Goal: Connect with others: Connect with others

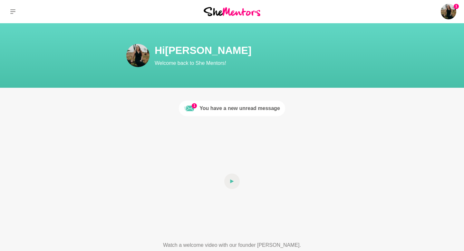
click at [267, 110] on div "You have a new unread message" at bounding box center [239, 108] width 81 height 8
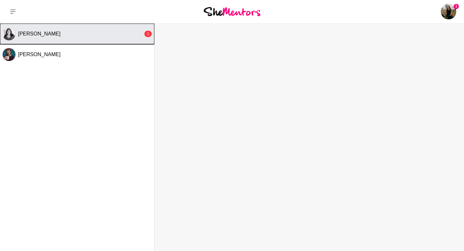
click at [97, 34] on div "[PERSON_NAME]" at bounding box center [80, 34] width 125 height 6
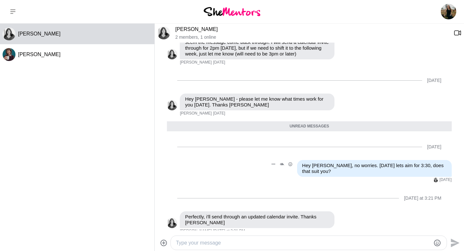
scroll to position [263, 0]
click at [236, 11] on img at bounding box center [232, 11] width 57 height 9
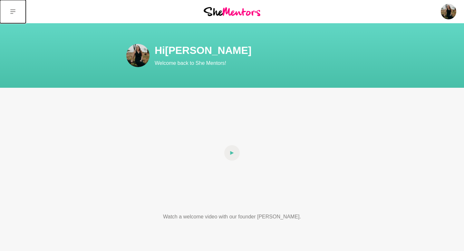
click at [12, 12] on icon at bounding box center [12, 11] width 5 height 5
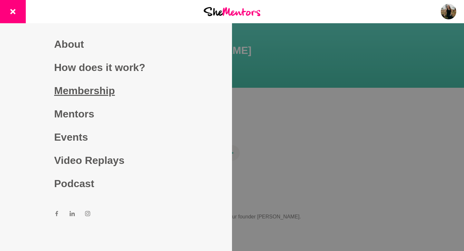
click at [68, 93] on link "Membership" at bounding box center [116, 90] width 124 height 23
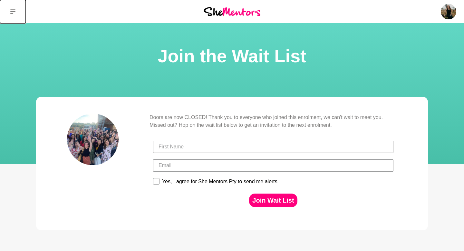
click at [14, 13] on icon at bounding box center [12, 11] width 5 height 5
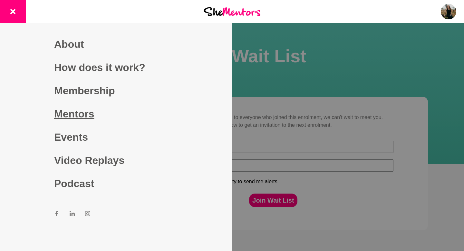
click at [79, 110] on link "Mentors" at bounding box center [116, 113] width 124 height 23
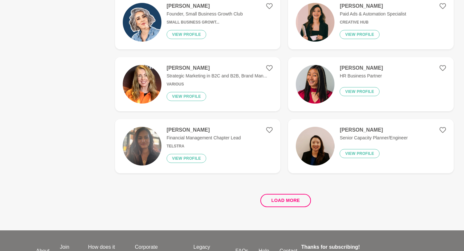
scroll to position [1162, 0]
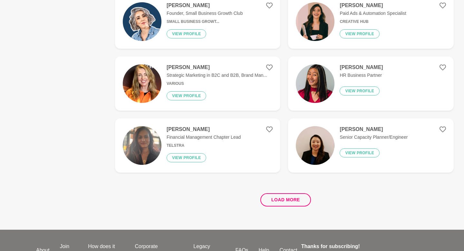
click at [211, 14] on p "Founder, Small Business Growth Club" at bounding box center [205, 13] width 76 height 7
